Goal: Information Seeking & Learning: Learn about a topic

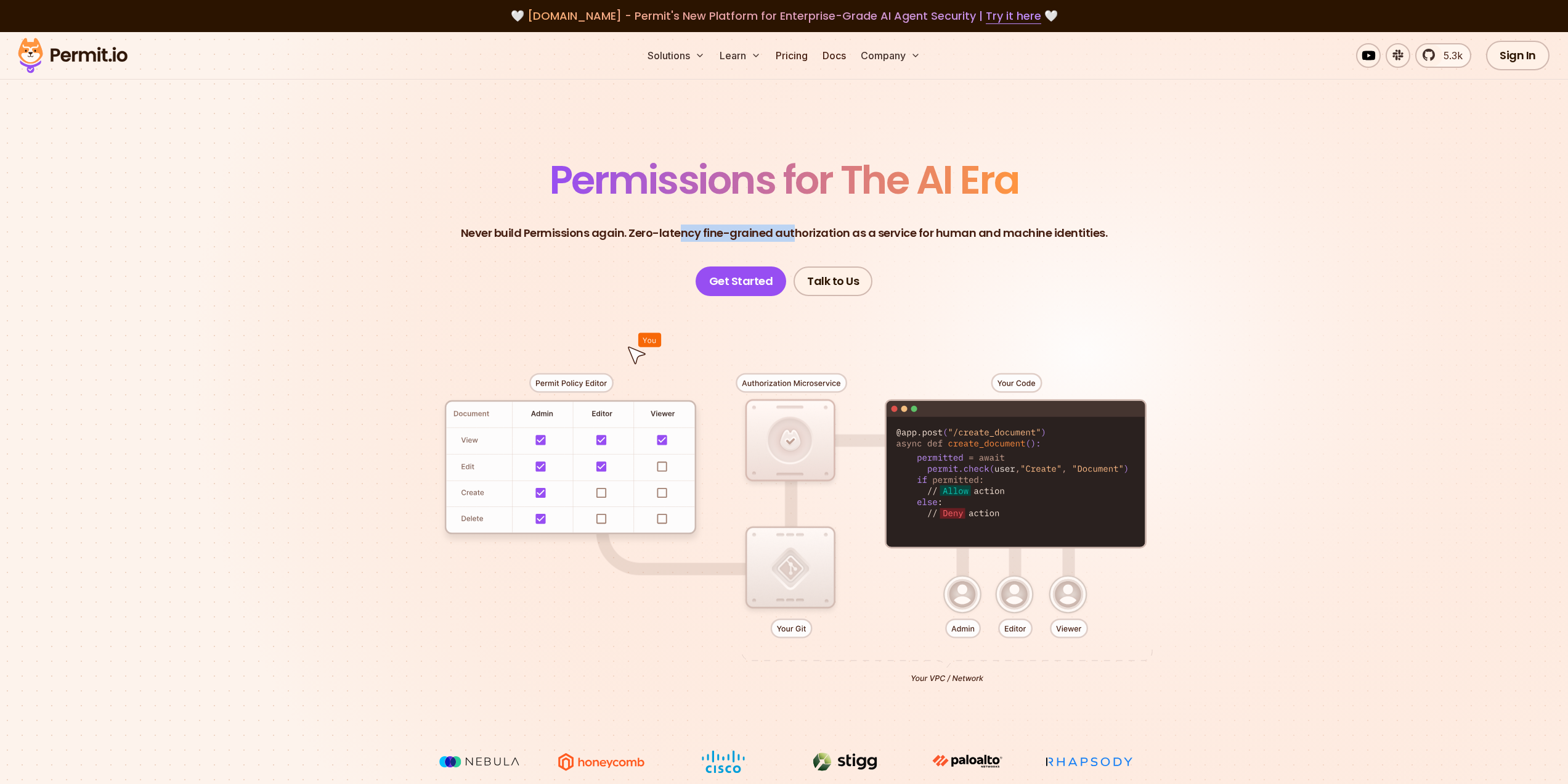
drag, startPoint x: 683, startPoint y: 229, endPoint x: 793, endPoint y: 229, distance: 110.0
click at [793, 229] on p "Never build Permissions again. Zero-latency fine-grained authorization as a ser…" at bounding box center [784, 233] width 647 height 18
drag, startPoint x: 1006, startPoint y: 235, endPoint x: 929, endPoint y: 240, distance: 77.2
click at [929, 240] on p "Never build Permissions again. Zero-latency fine-grained authorization as a ser…" at bounding box center [784, 233] width 647 height 18
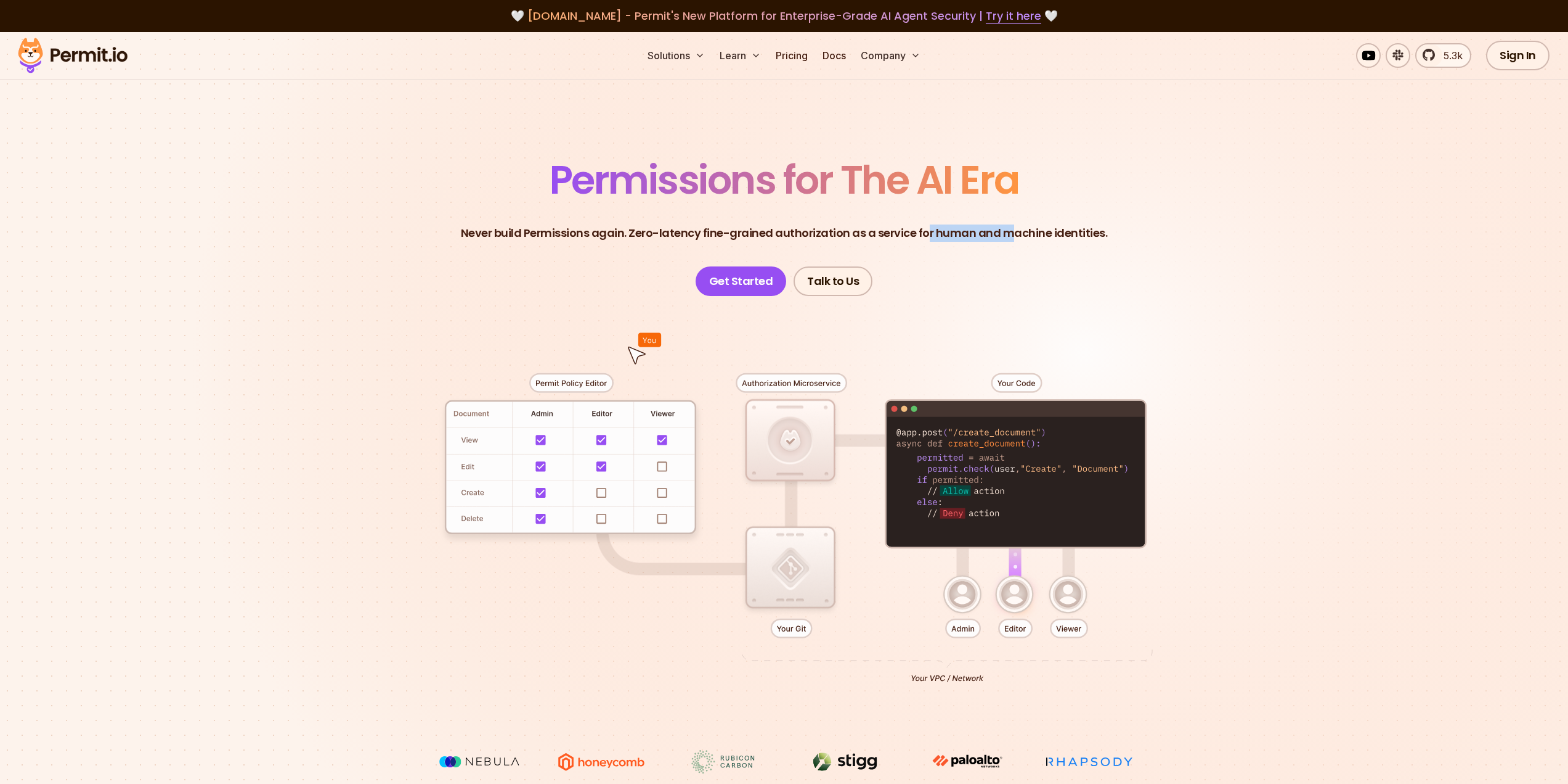
click at [929, 240] on p "Never build Permissions again. Zero-latency fine-grained authorization as a ser…" at bounding box center [784, 233] width 647 height 18
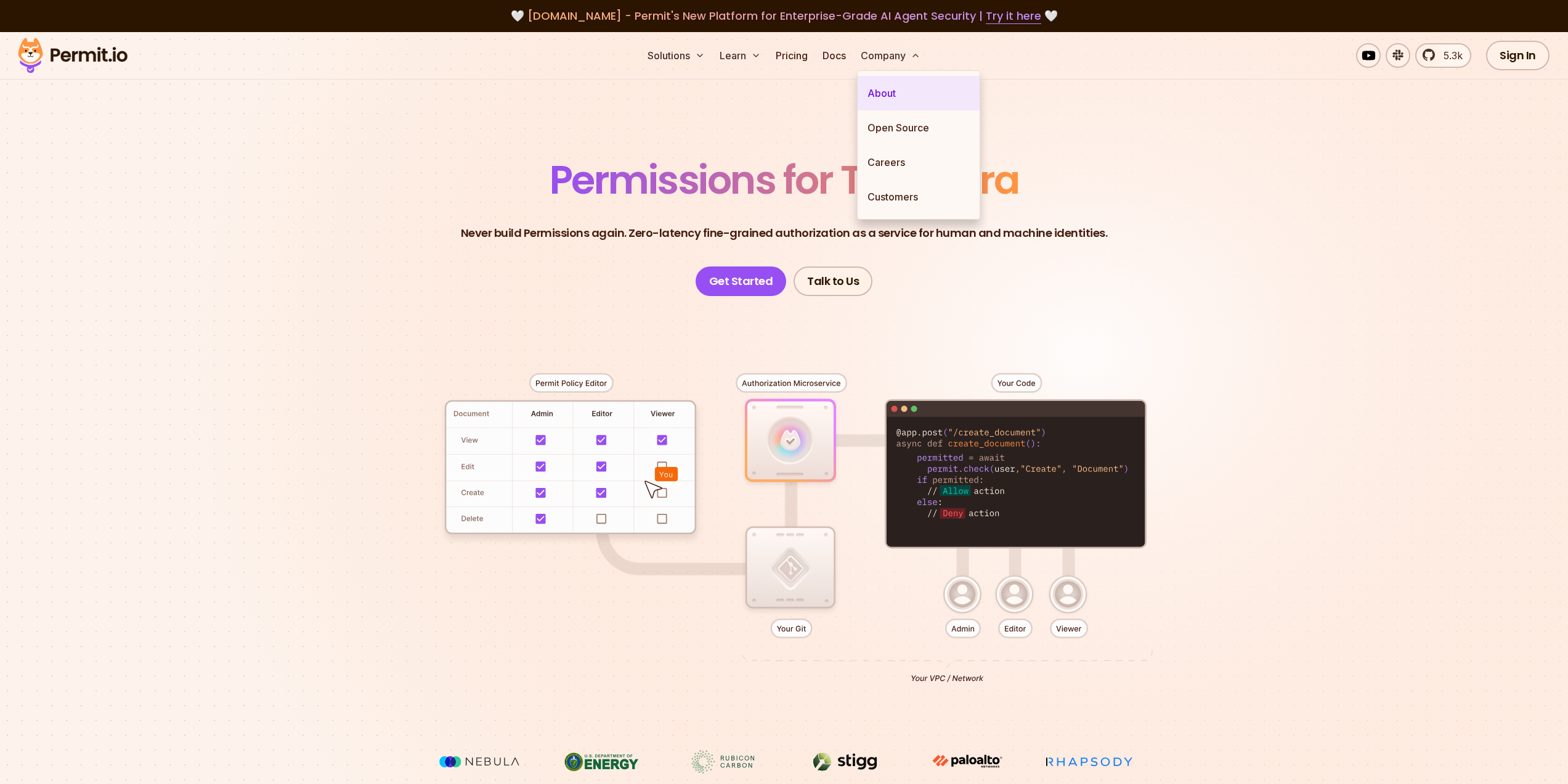
click at [885, 91] on link "About" at bounding box center [919, 92] width 122 height 34
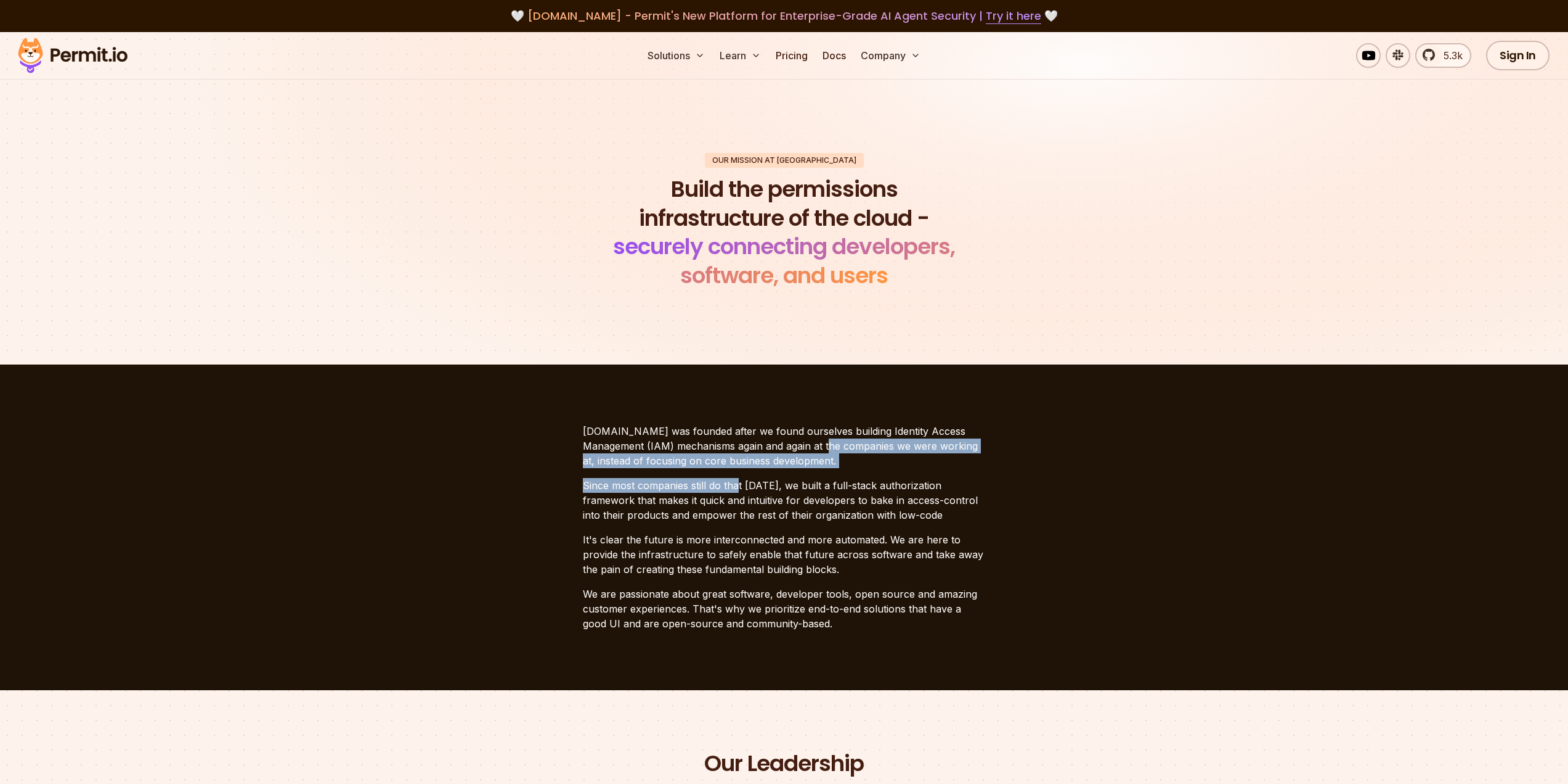
drag, startPoint x: 769, startPoint y: 456, endPoint x: 739, endPoint y: 473, distance: 34.5
click at [739, 473] on div "[DOMAIN_NAME] was founded after we found ourselves building Identity Access Man…" at bounding box center [784, 527] width 403 height 208
drag, startPoint x: 703, startPoint y: 452, endPoint x: 664, endPoint y: 473, distance: 44.3
click at [664, 473] on div "[DOMAIN_NAME] was founded after we found ourselves building Identity Access Man…" at bounding box center [784, 527] width 403 height 208
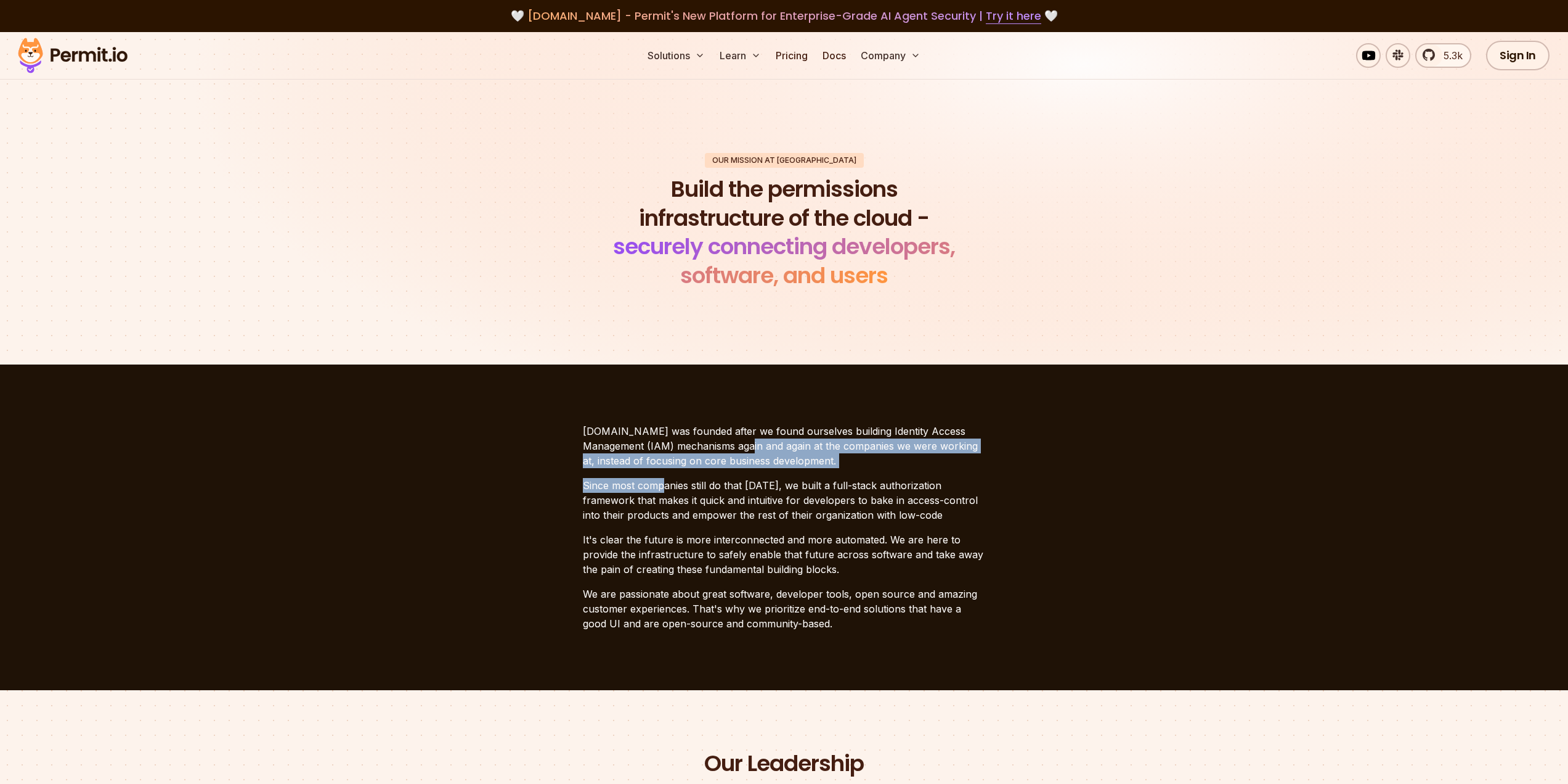
click at [664, 473] on div "[DOMAIN_NAME] was founded after we found ourselves building Identity Access Man…" at bounding box center [784, 527] width 403 height 208
drag, startPoint x: 686, startPoint y: 452, endPoint x: 673, endPoint y: 467, distance: 19.8
click at [673, 467] on p "[DOMAIN_NAME] was founded after we found ourselves building Identity Access Man…" at bounding box center [784, 446] width 403 height 44
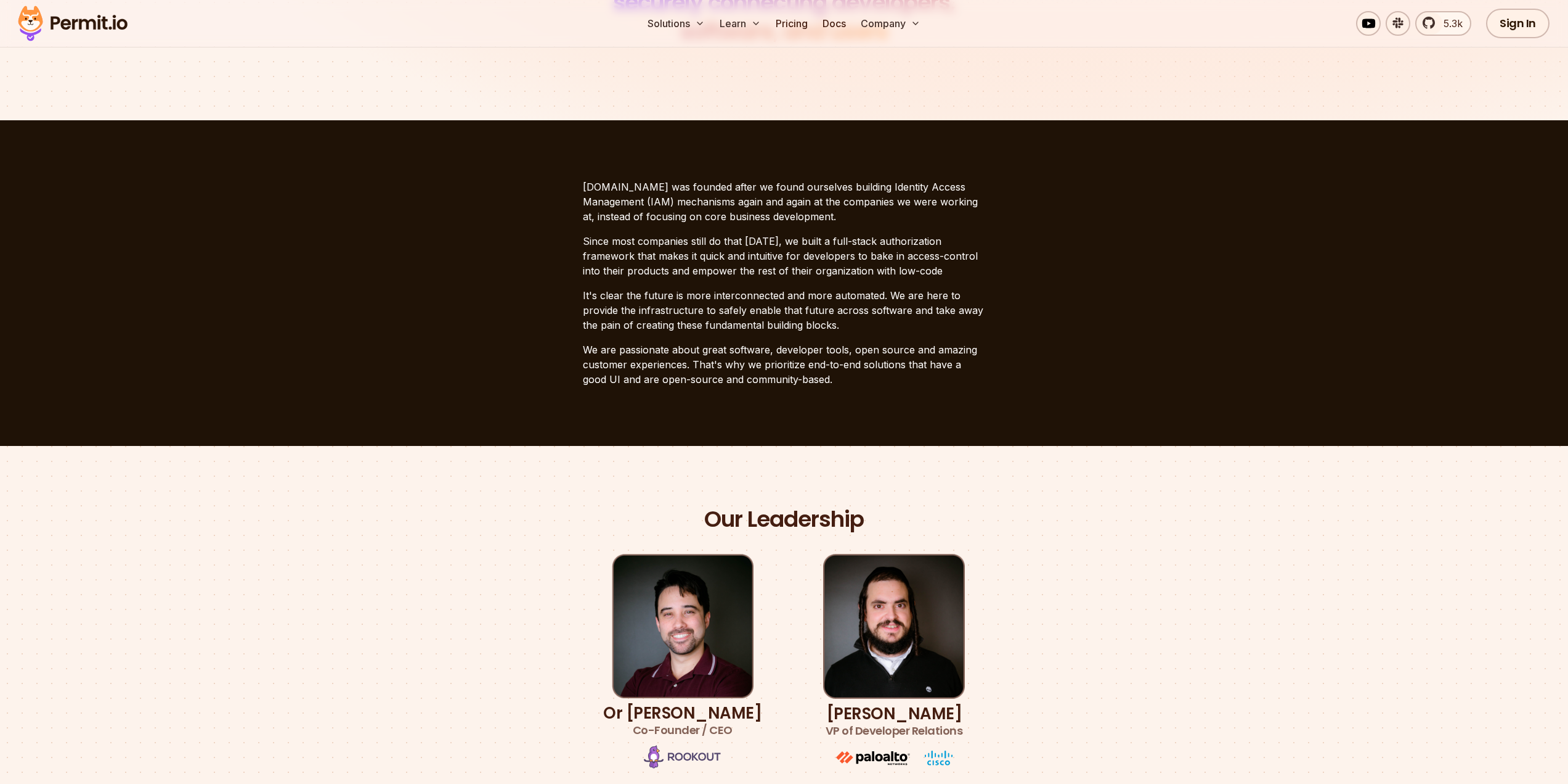
scroll to position [247, 0]
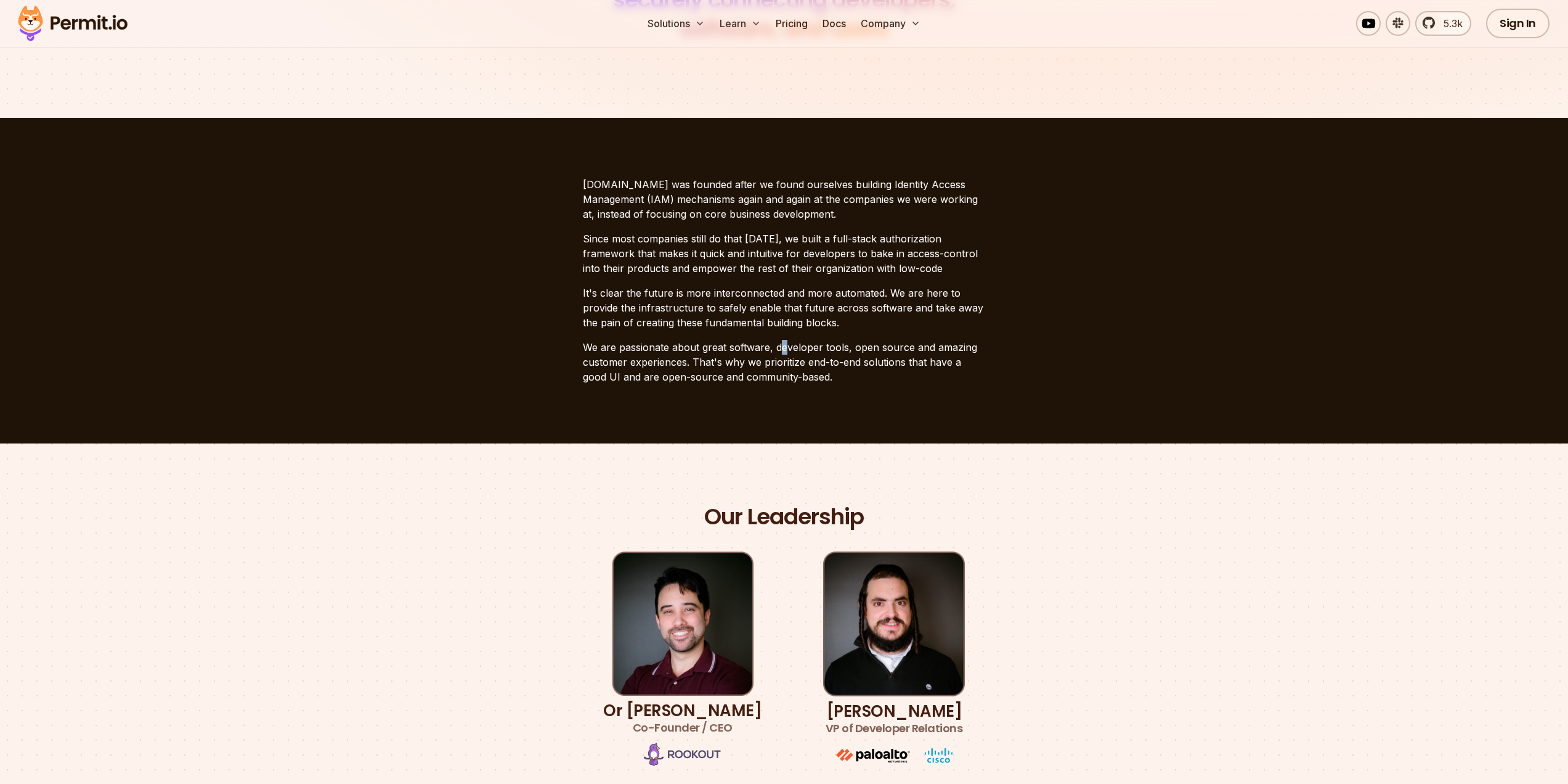
drag, startPoint x: 761, startPoint y: 348, endPoint x: 786, endPoint y: 351, distance: 25.2
click at [786, 351] on p "We are passionate about great software, developer tools, open source and amazin…" at bounding box center [784, 361] width 403 height 44
drag, startPoint x: 820, startPoint y: 287, endPoint x: 761, endPoint y: 308, distance: 62.6
click at [761, 308] on p "It's clear the future is more interconnected and more automated. We are here to…" at bounding box center [784, 307] width 403 height 44
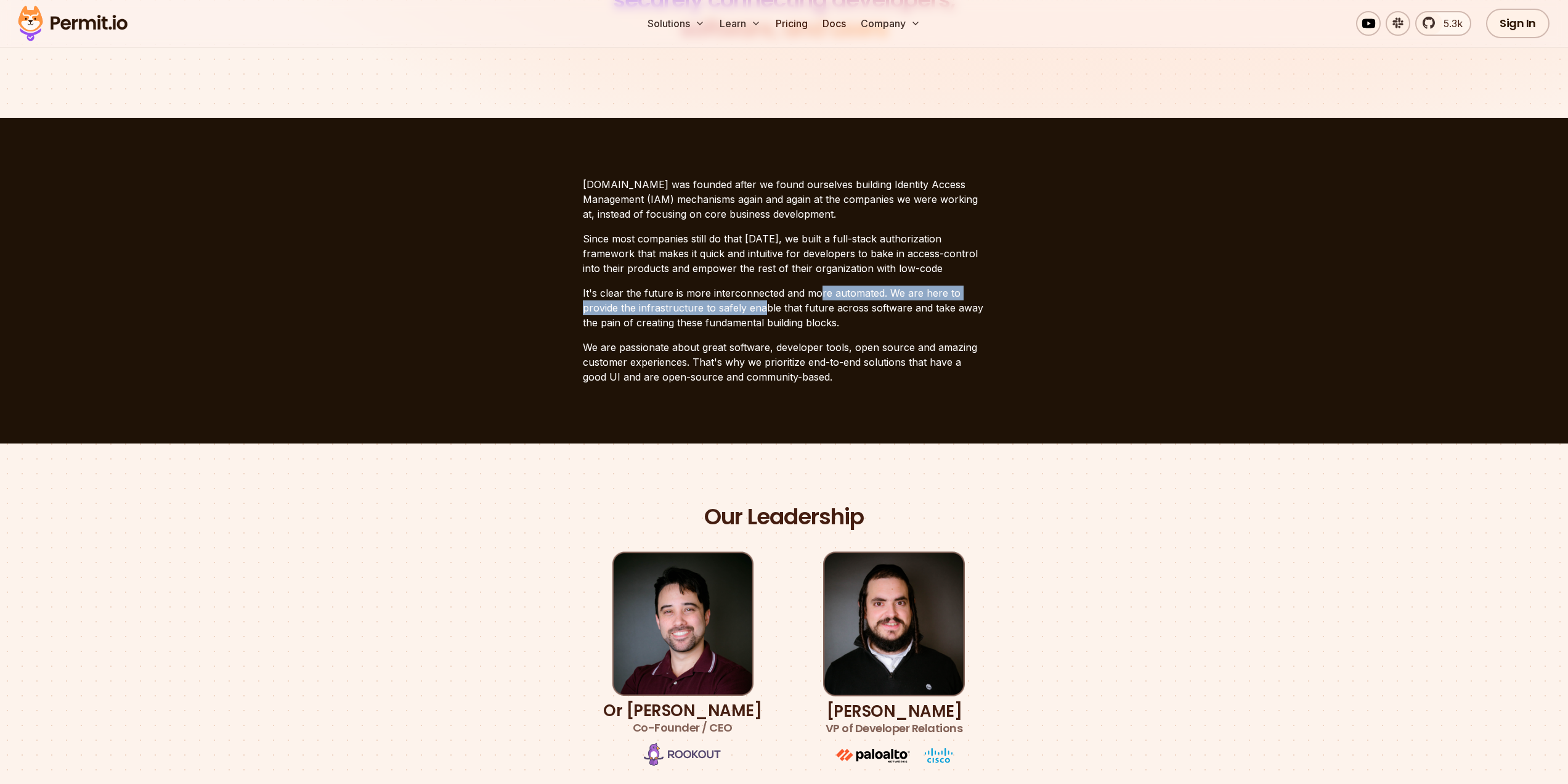
click at [761, 308] on p "It's clear the future is more interconnected and more automated. We are here to…" at bounding box center [784, 307] width 403 height 44
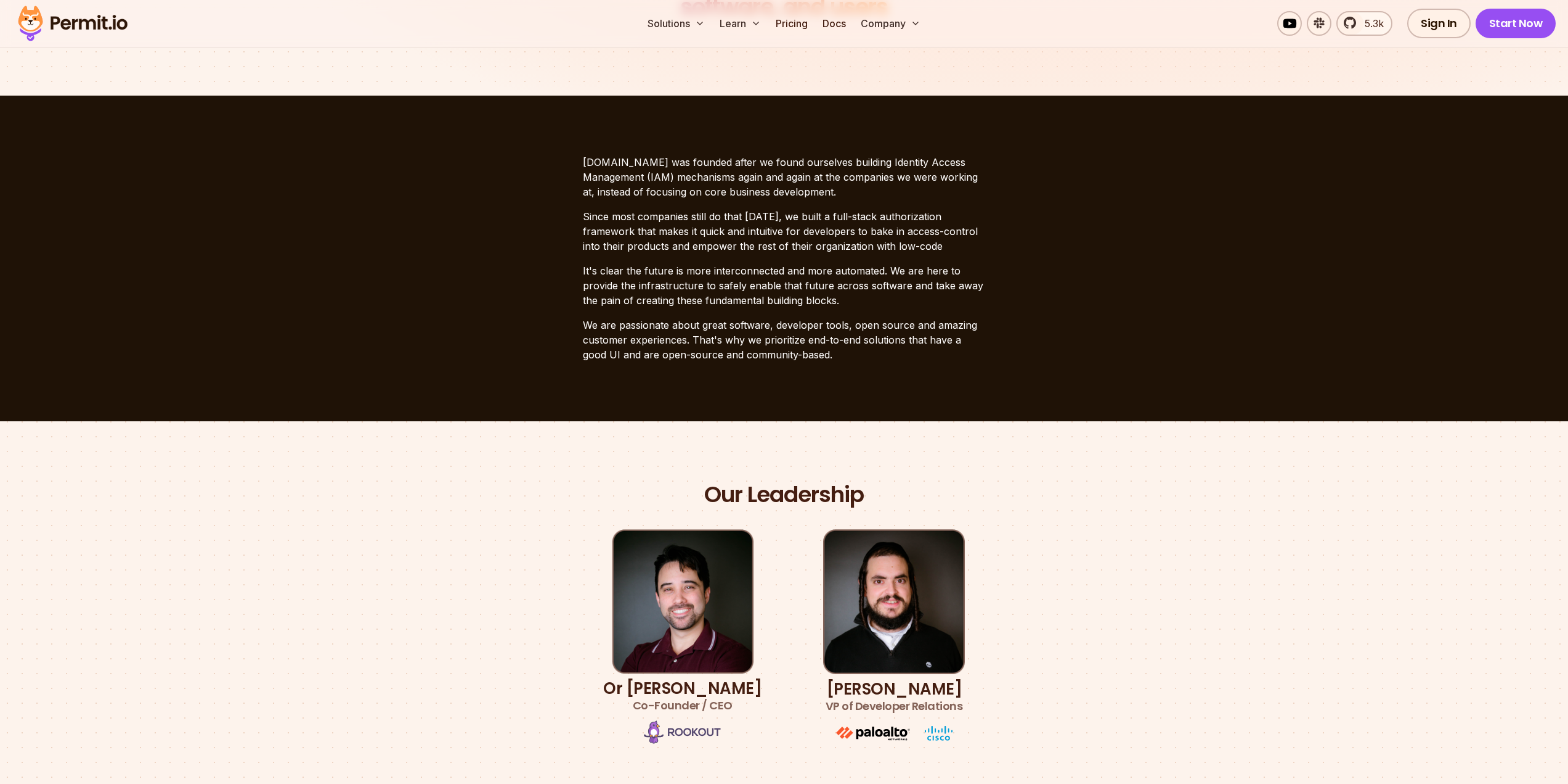
scroll to position [0, 0]
